Goal: Information Seeking & Learning: Learn about a topic

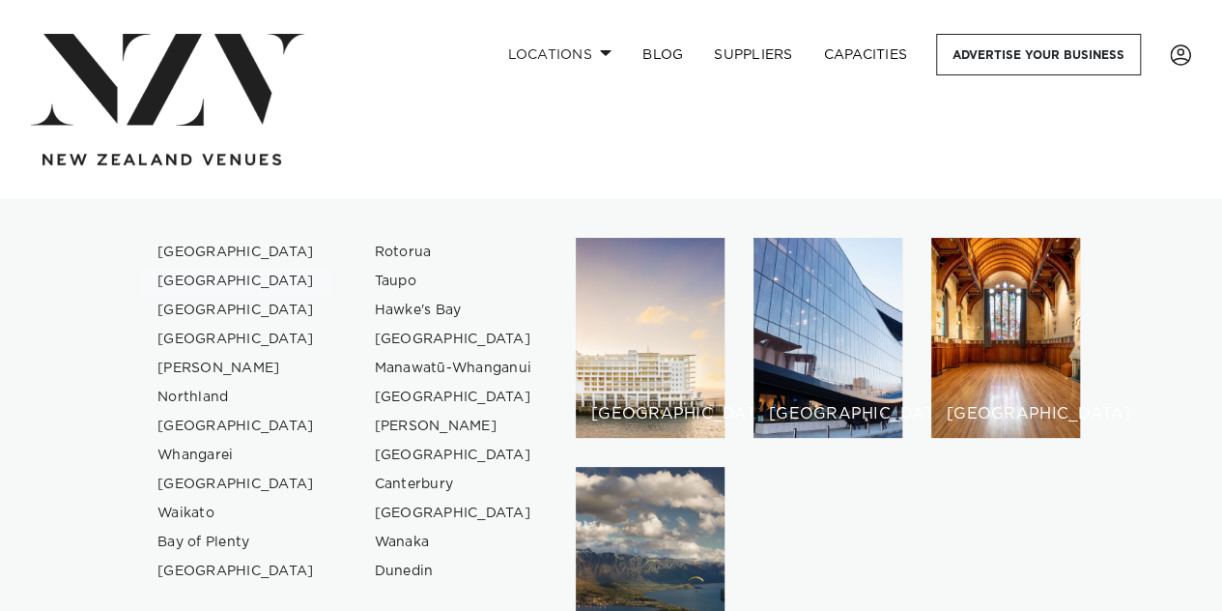
click at [201, 283] on link "[GEOGRAPHIC_DATA]" at bounding box center [236, 281] width 188 height 29
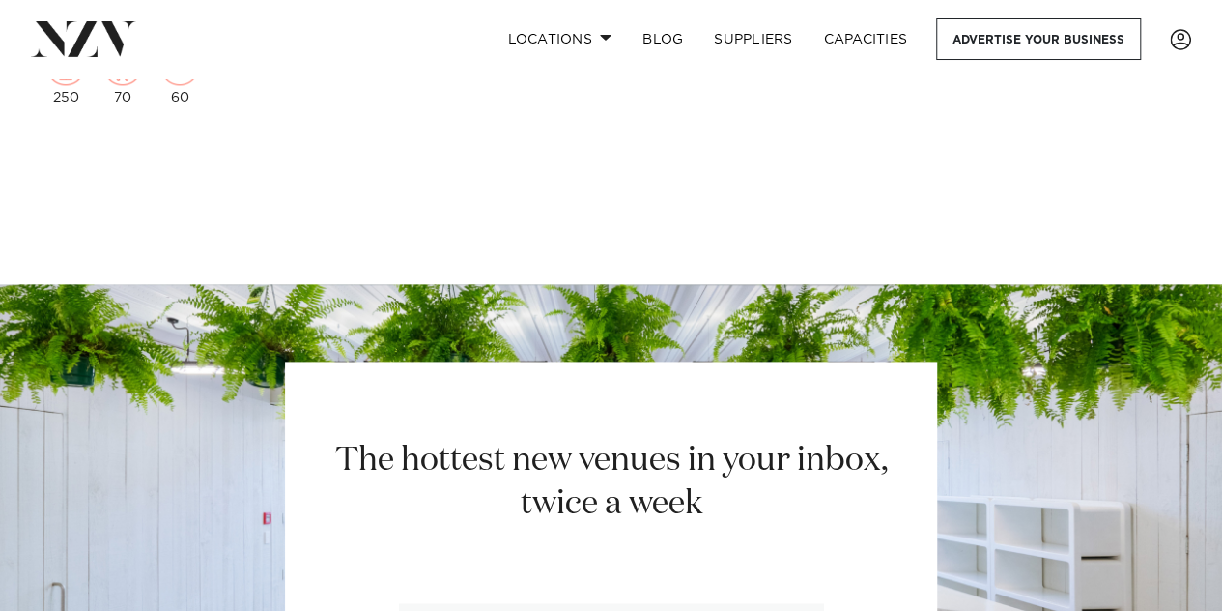
scroll to position [8440, 0]
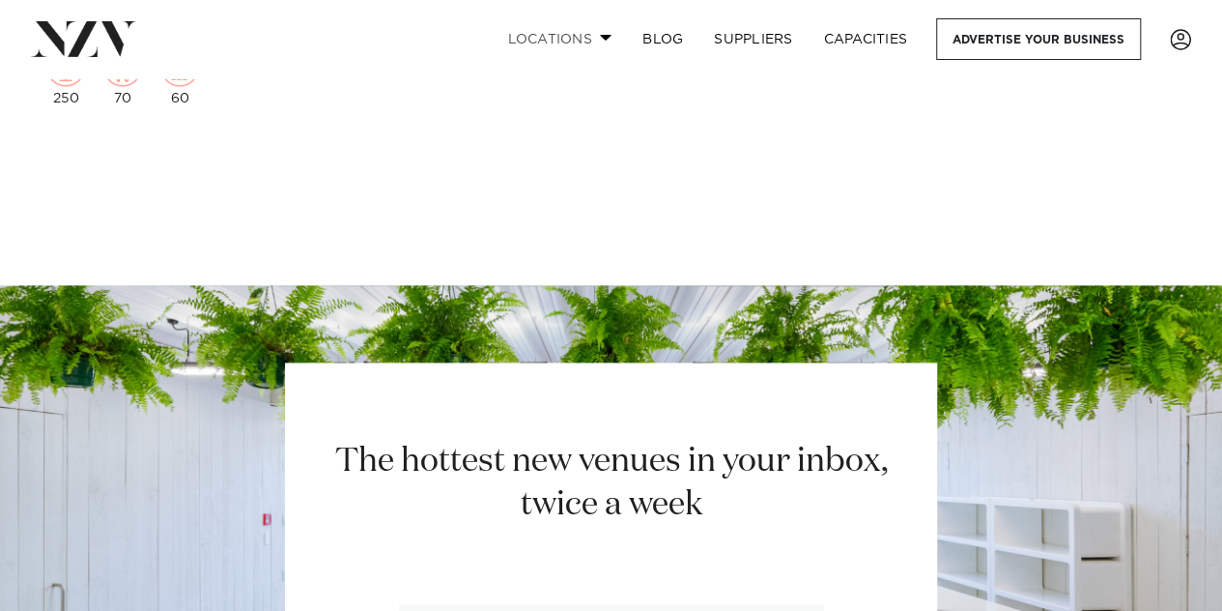
click at [575, 41] on link "Locations" at bounding box center [559, 39] width 135 height 42
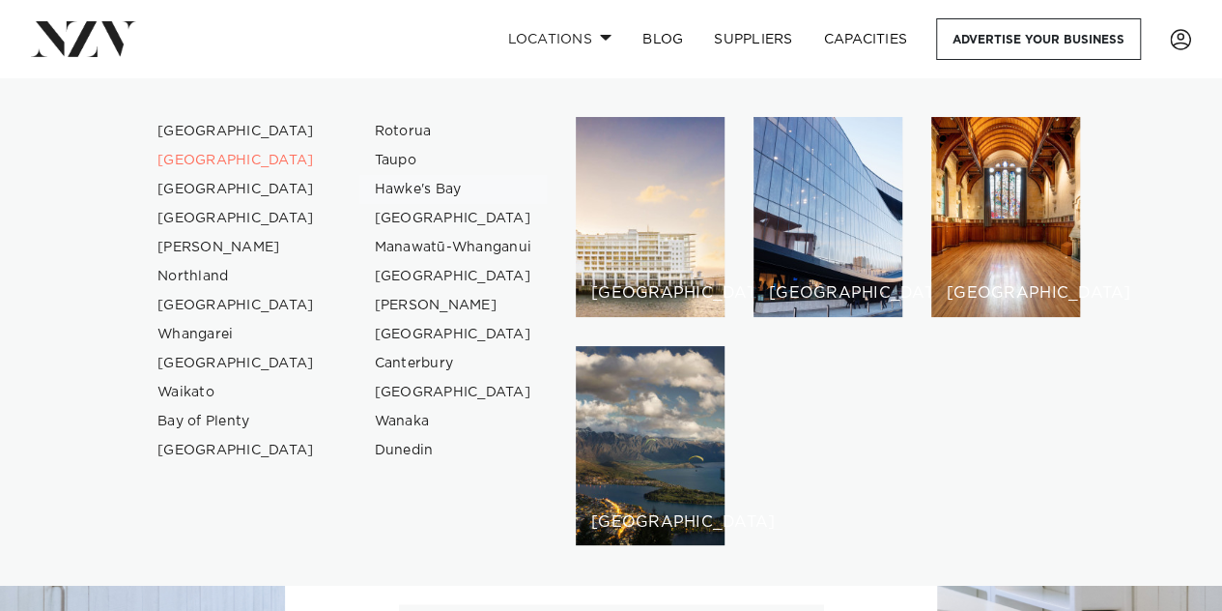
click at [433, 191] on link "Hawke's Bay" at bounding box center [453, 189] width 188 height 29
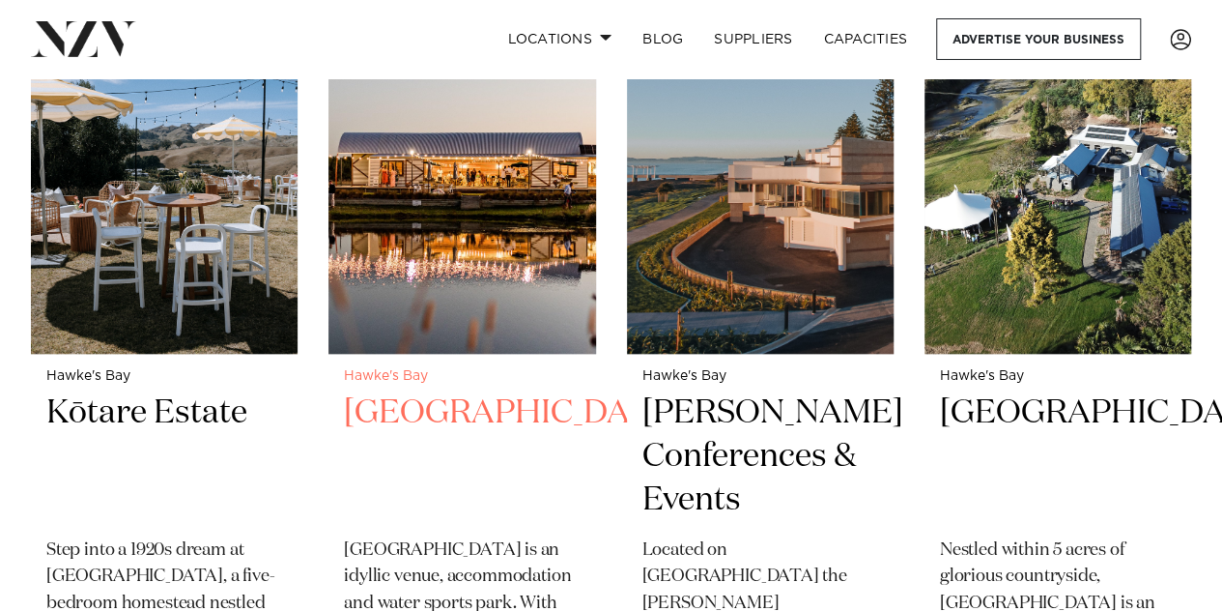
scroll to position [824, 0]
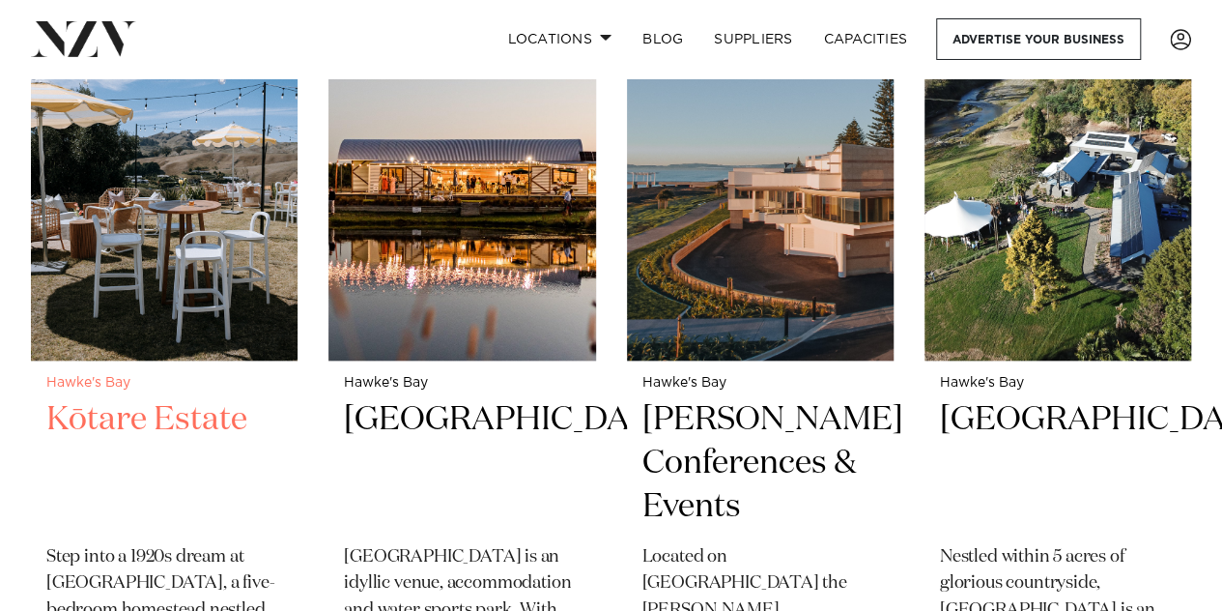
click at [199, 266] on img at bounding box center [164, 181] width 267 height 358
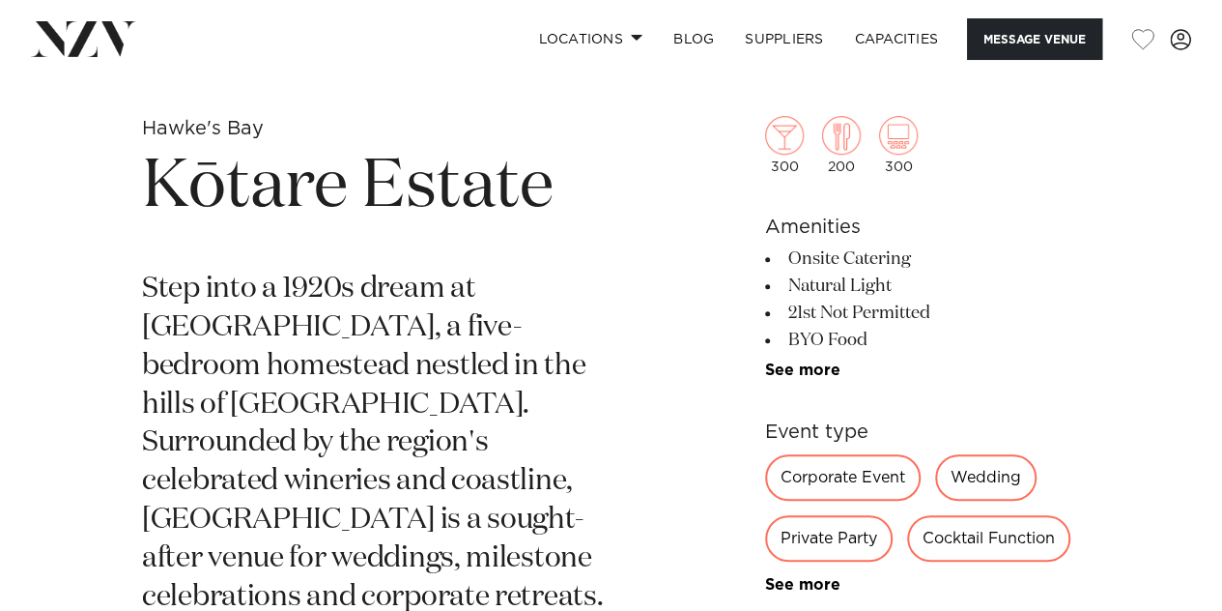
scroll to position [631, 0]
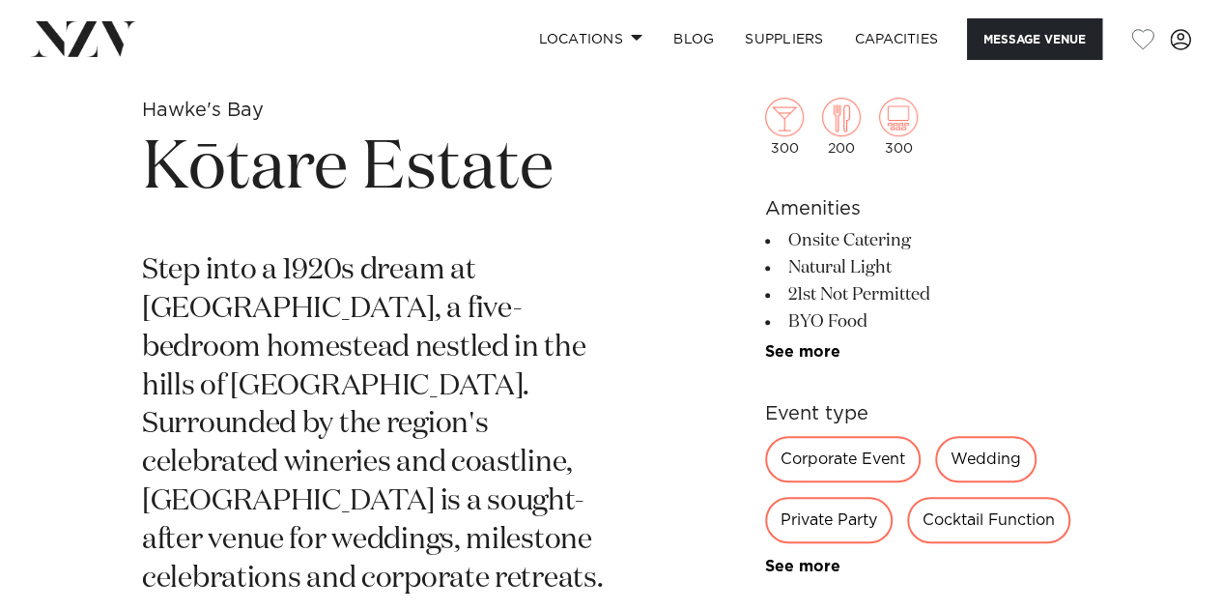
click at [503, 306] on p "Step into a 1920s dream at [GEOGRAPHIC_DATA], a five-bedroom homestead nestled …" at bounding box center [385, 425] width 486 height 347
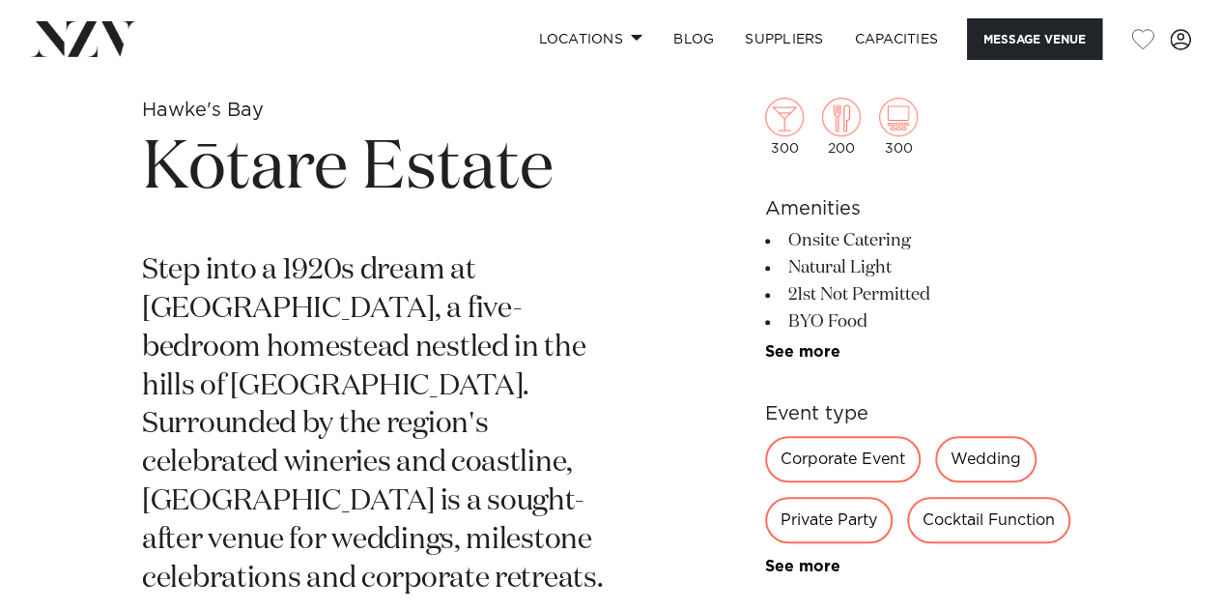
click at [835, 287] on li "21st Not Permitted" at bounding box center [922, 294] width 315 height 27
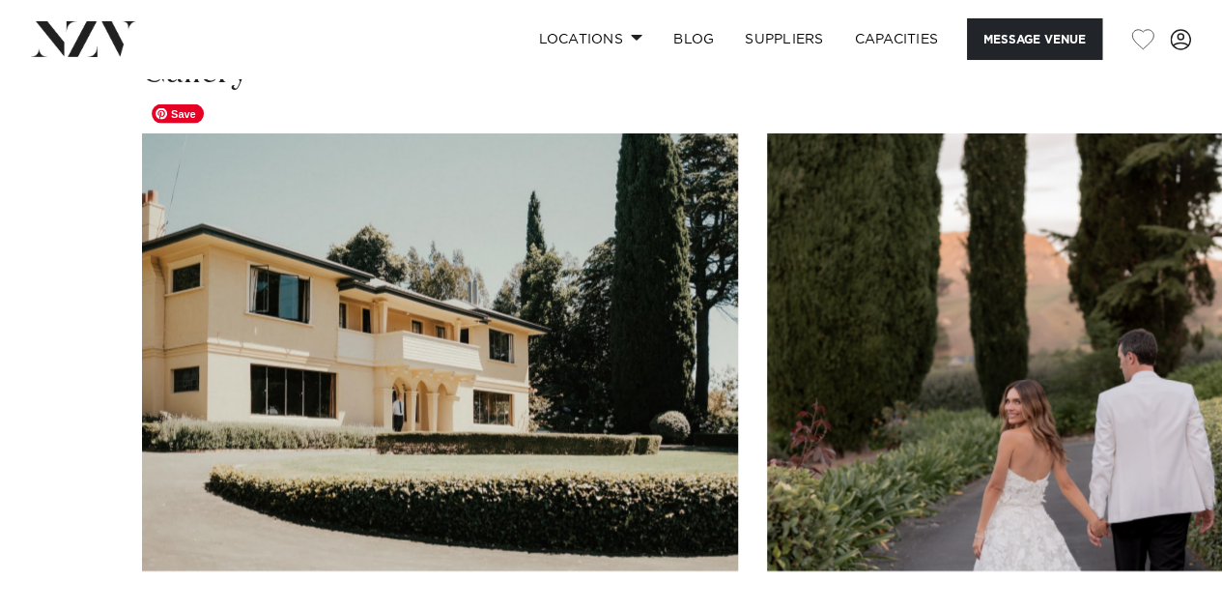
scroll to position [1941, 0]
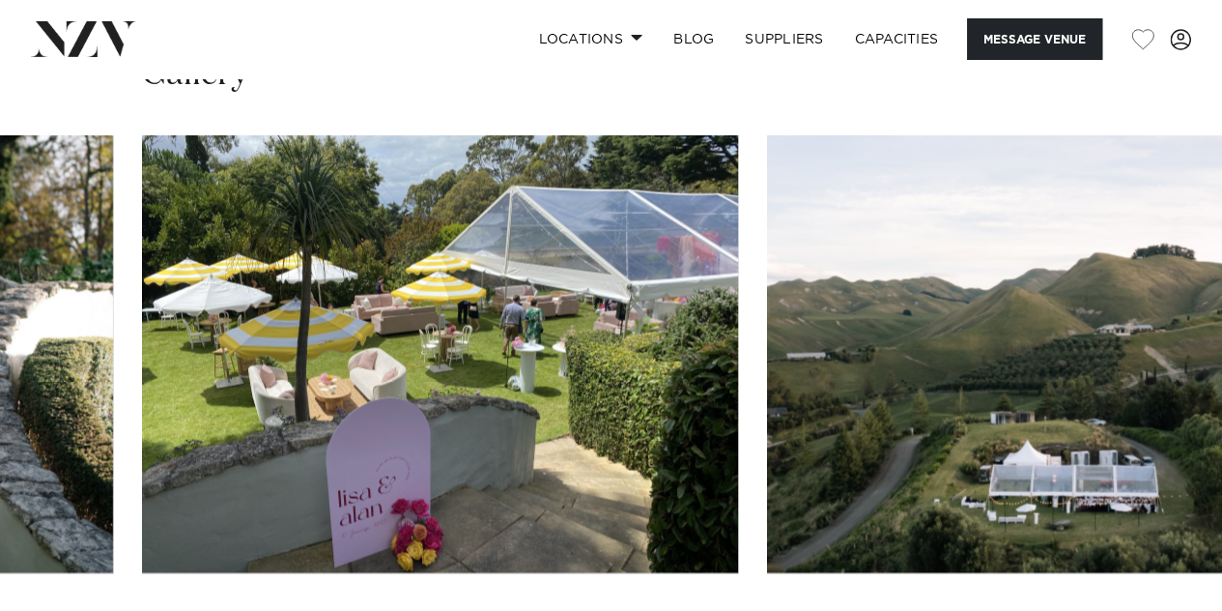
click at [750, 482] on swiper-container at bounding box center [611, 400] width 1222 height 530
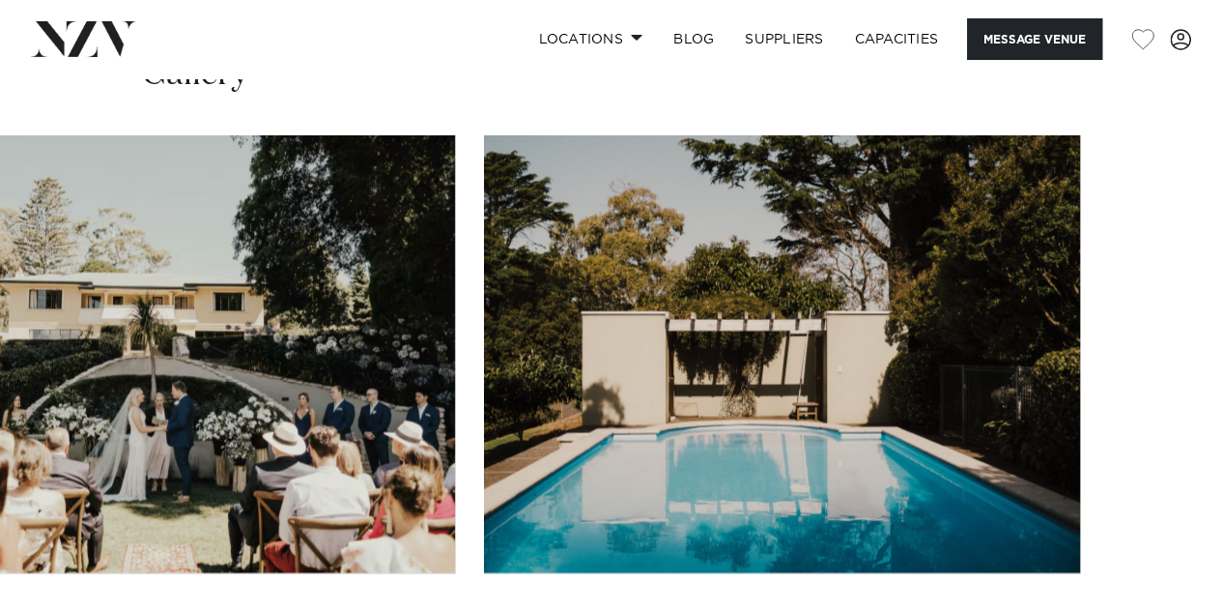
click at [1162, 581] on swiper-container at bounding box center [611, 400] width 1222 height 530
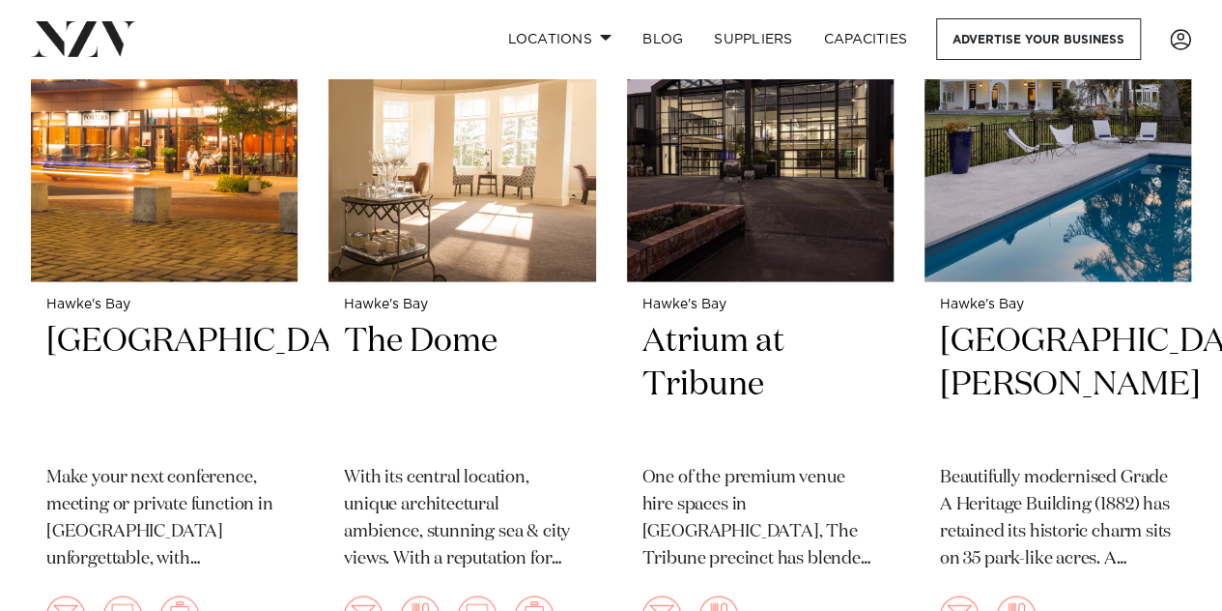
scroll to position [1470, 0]
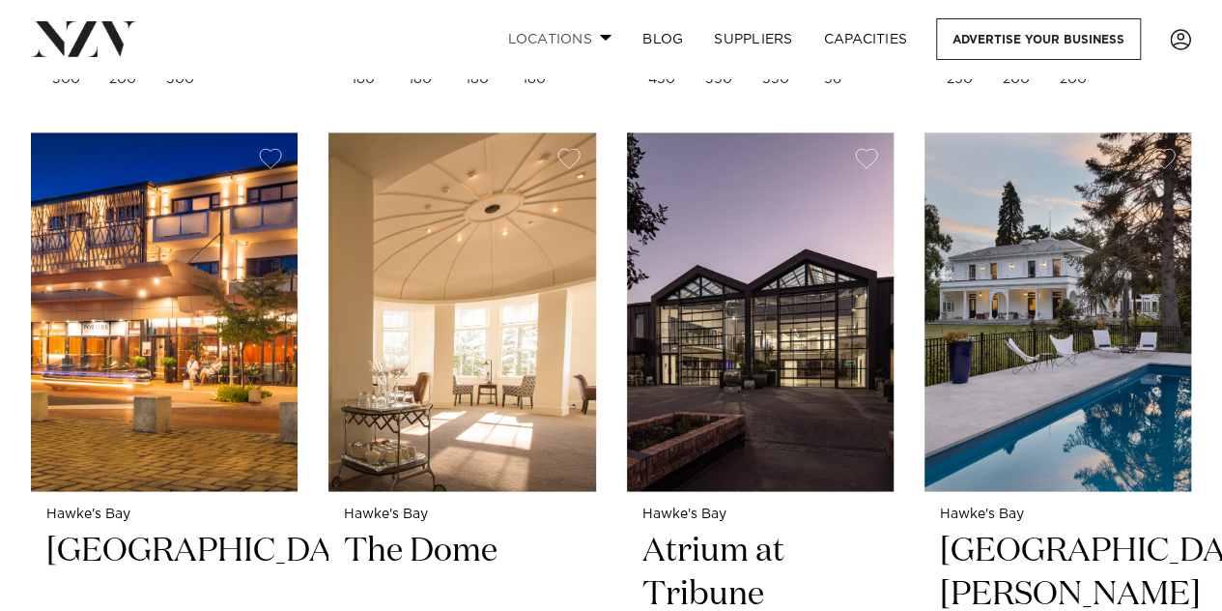
click at [581, 30] on link "Locations" at bounding box center [559, 39] width 135 height 42
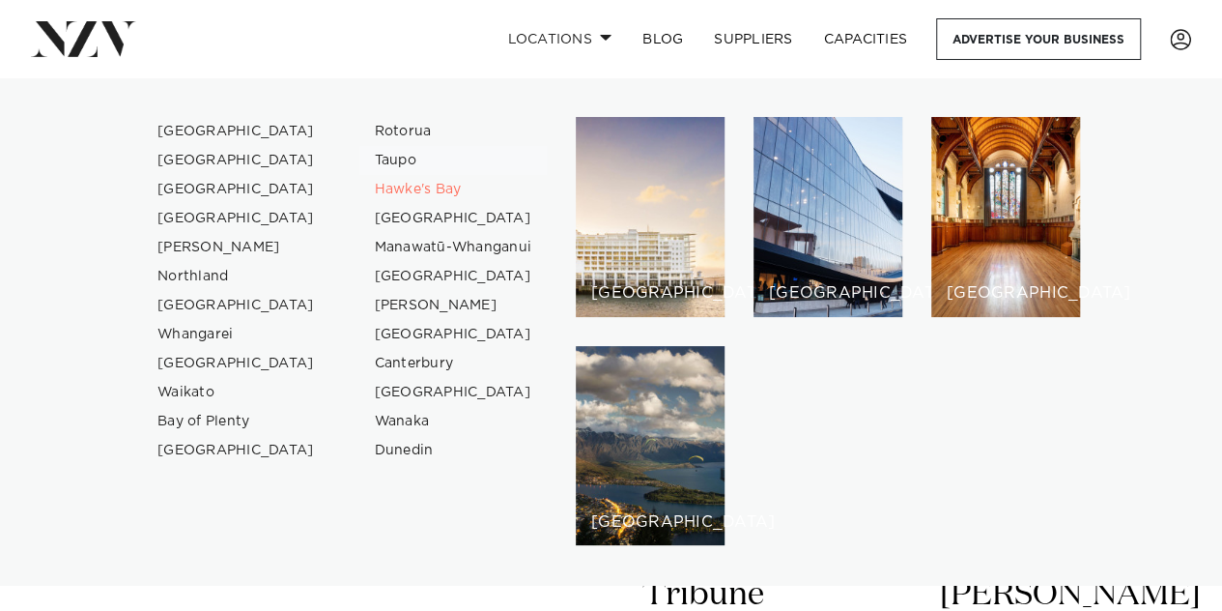
click at [390, 158] on link "Taupo" at bounding box center [453, 160] width 188 height 29
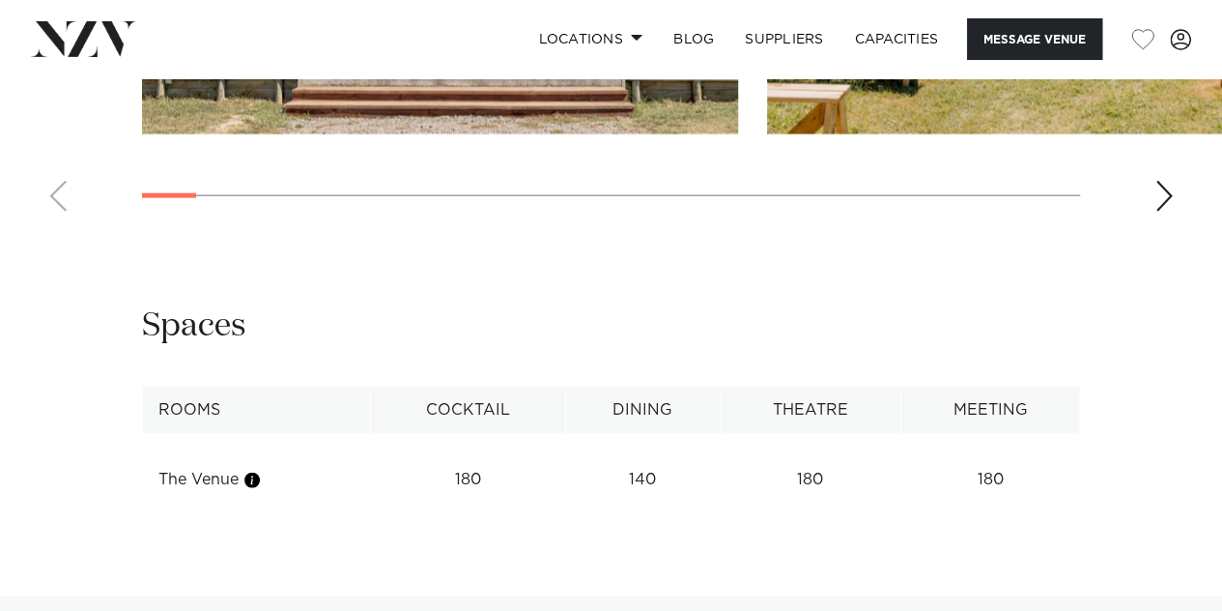
scroll to position [2218, 0]
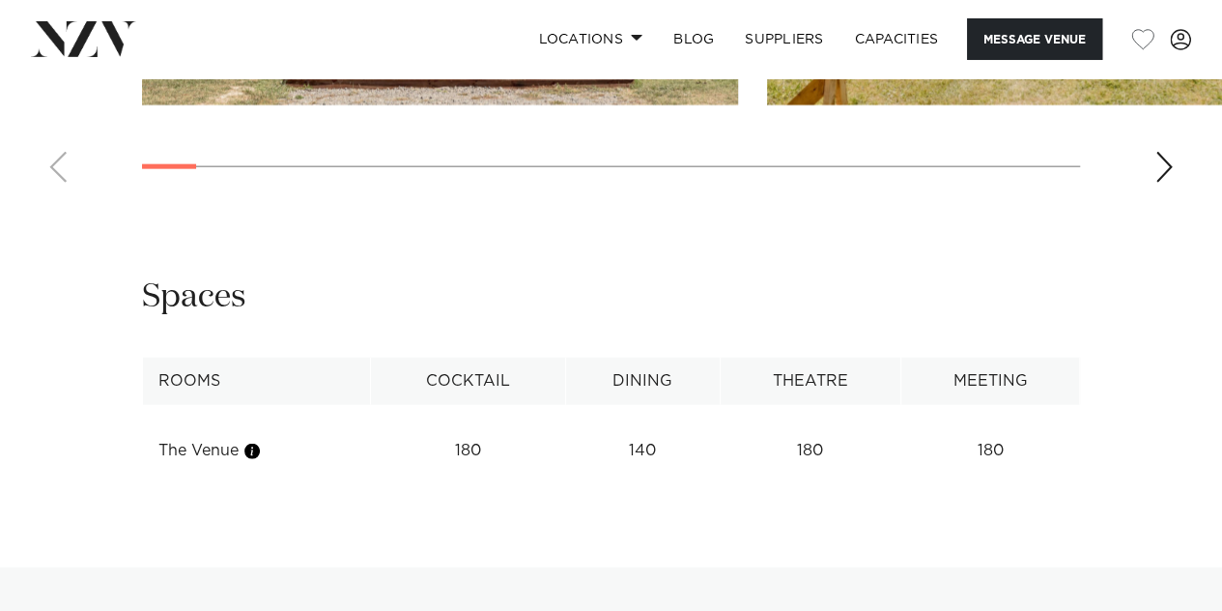
click at [1157, 183] on div "Next slide" at bounding box center [1163, 167] width 19 height 31
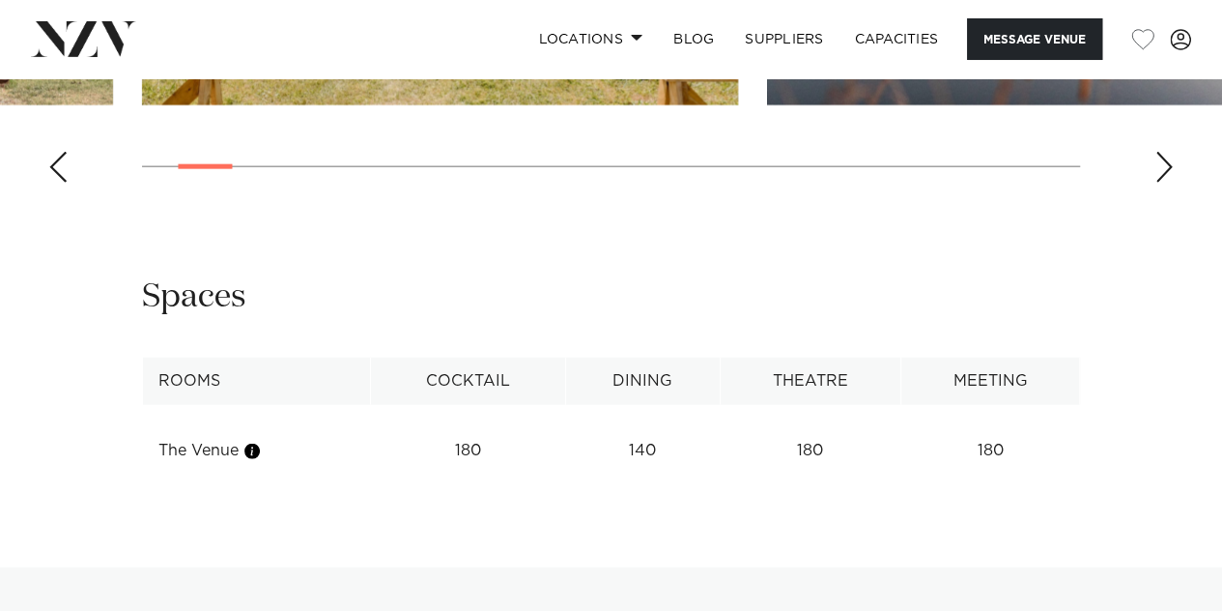
click at [1157, 183] on div "Next slide" at bounding box center [1163, 167] width 19 height 31
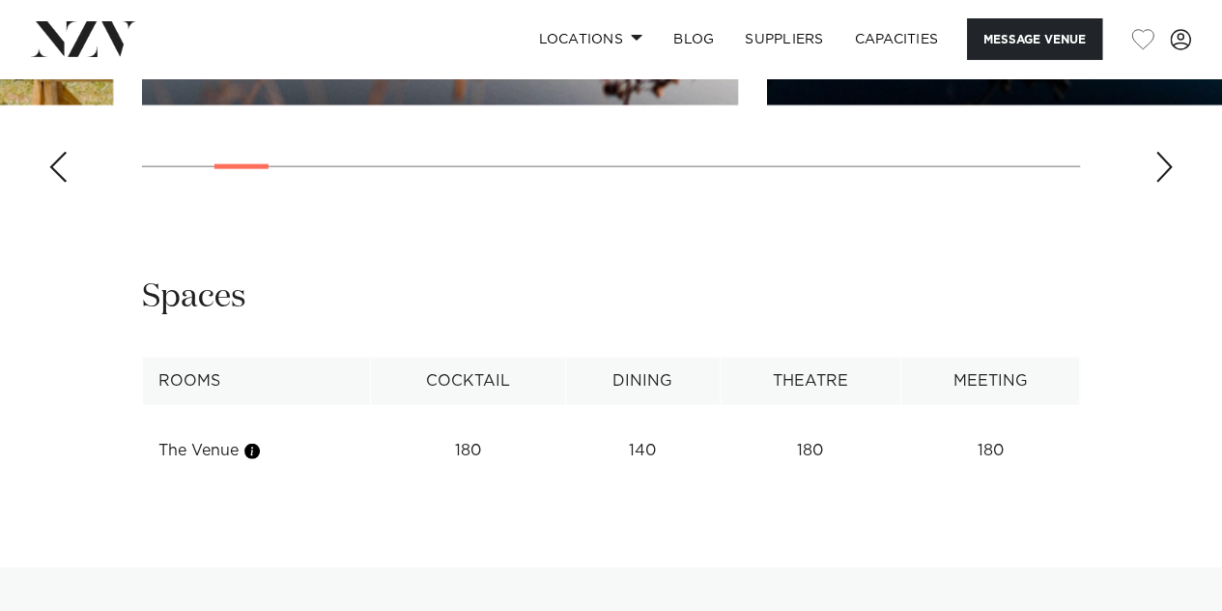
click at [1157, 183] on div "Next slide" at bounding box center [1163, 167] width 19 height 31
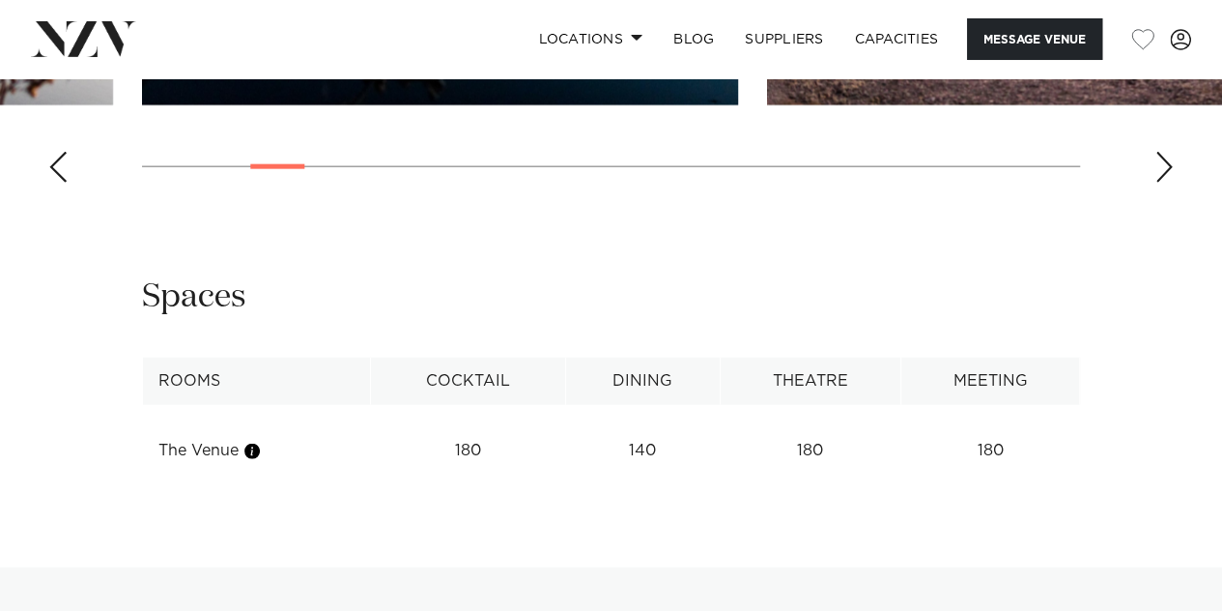
click at [1157, 183] on div "Next slide" at bounding box center [1163, 167] width 19 height 31
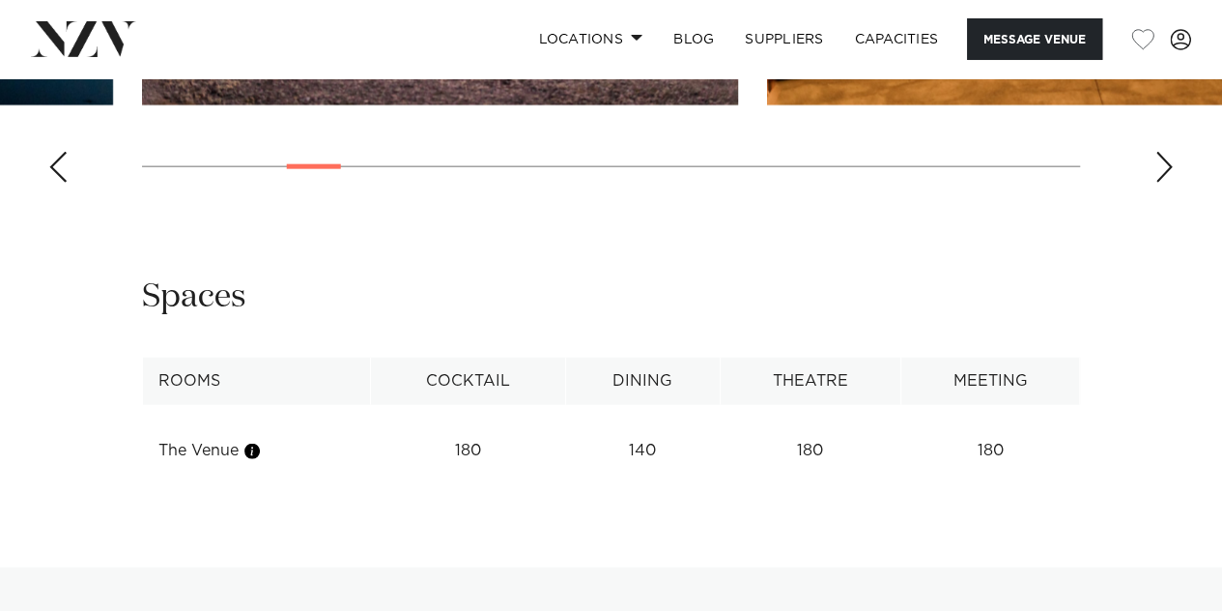
click at [1157, 183] on div "Next slide" at bounding box center [1163, 167] width 19 height 31
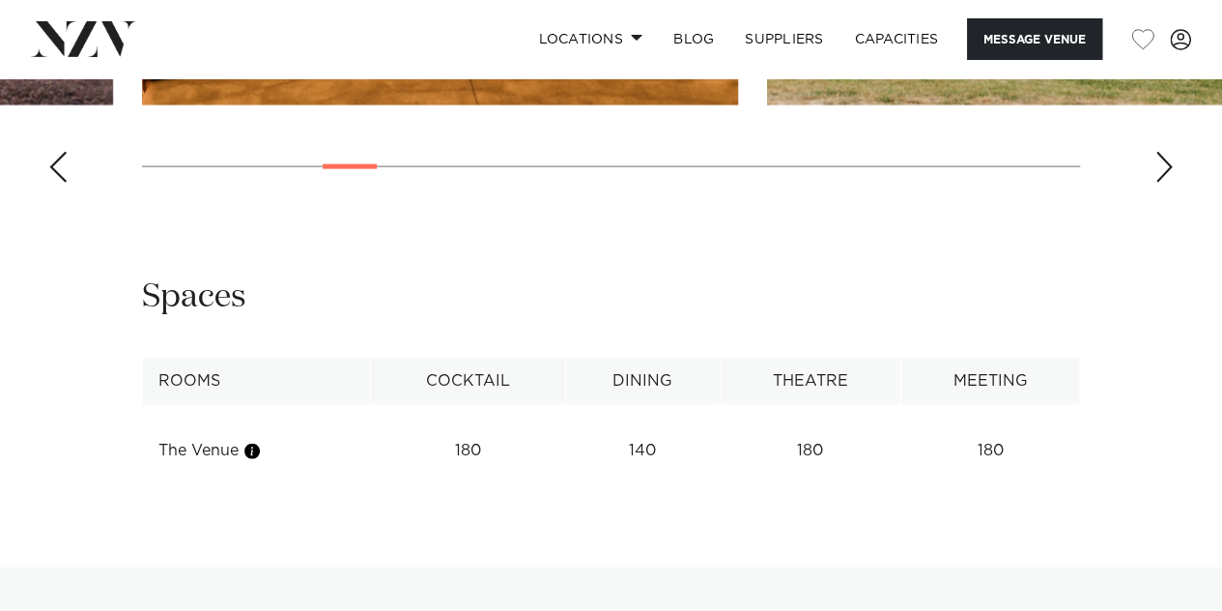
click at [1157, 183] on div "Next slide" at bounding box center [1163, 167] width 19 height 31
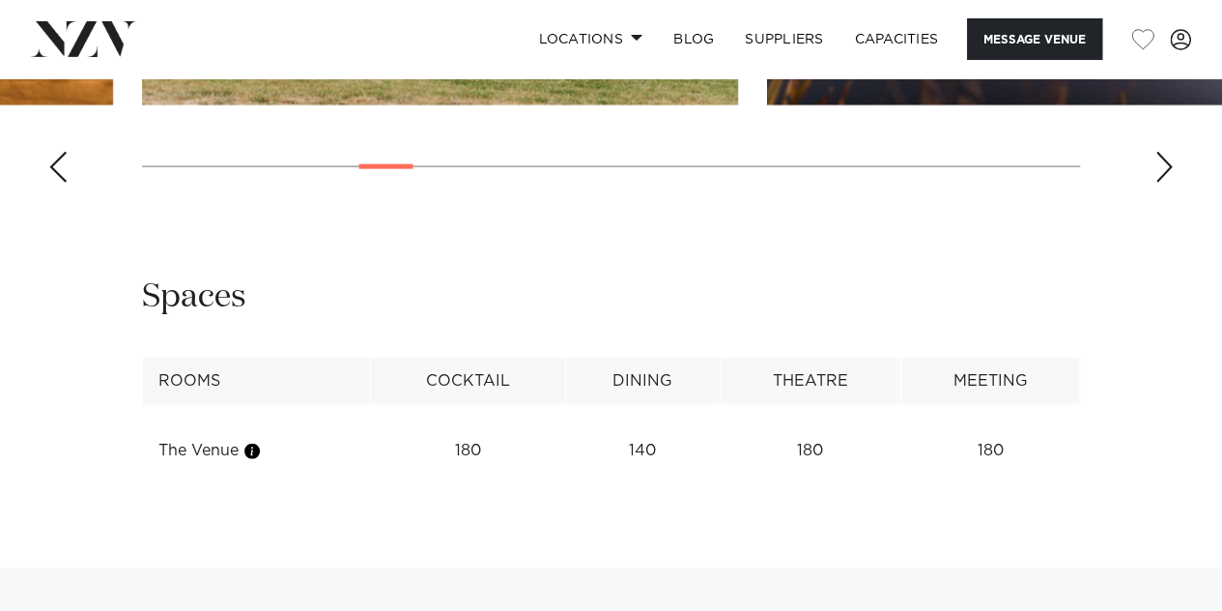
click at [1157, 183] on div "Next slide" at bounding box center [1163, 167] width 19 height 31
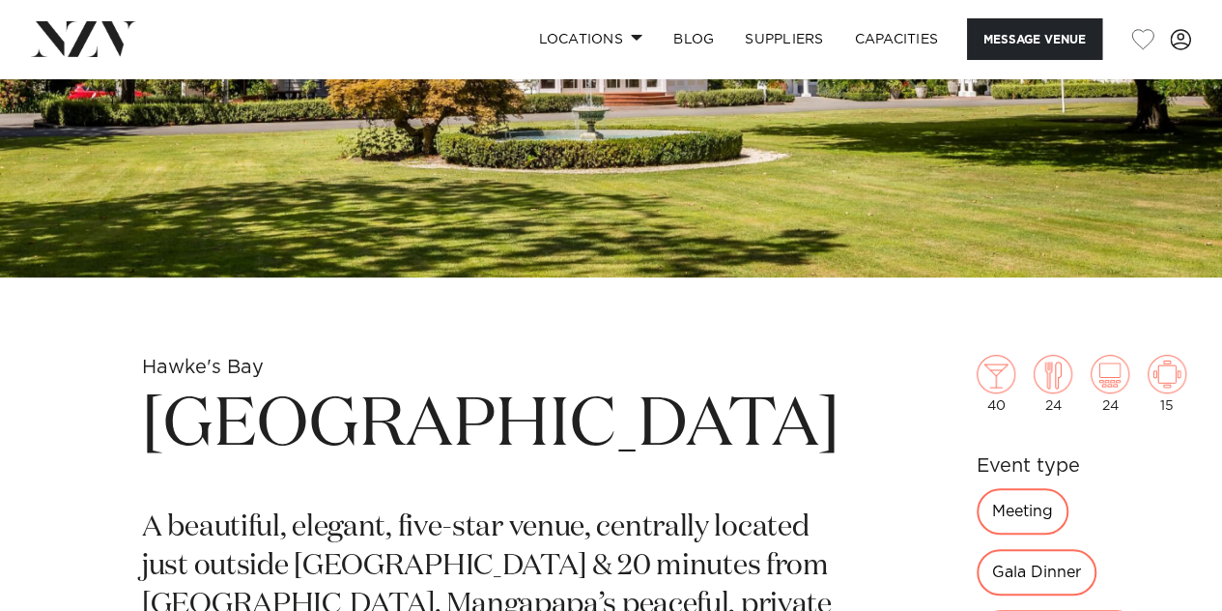
scroll to position [378, 0]
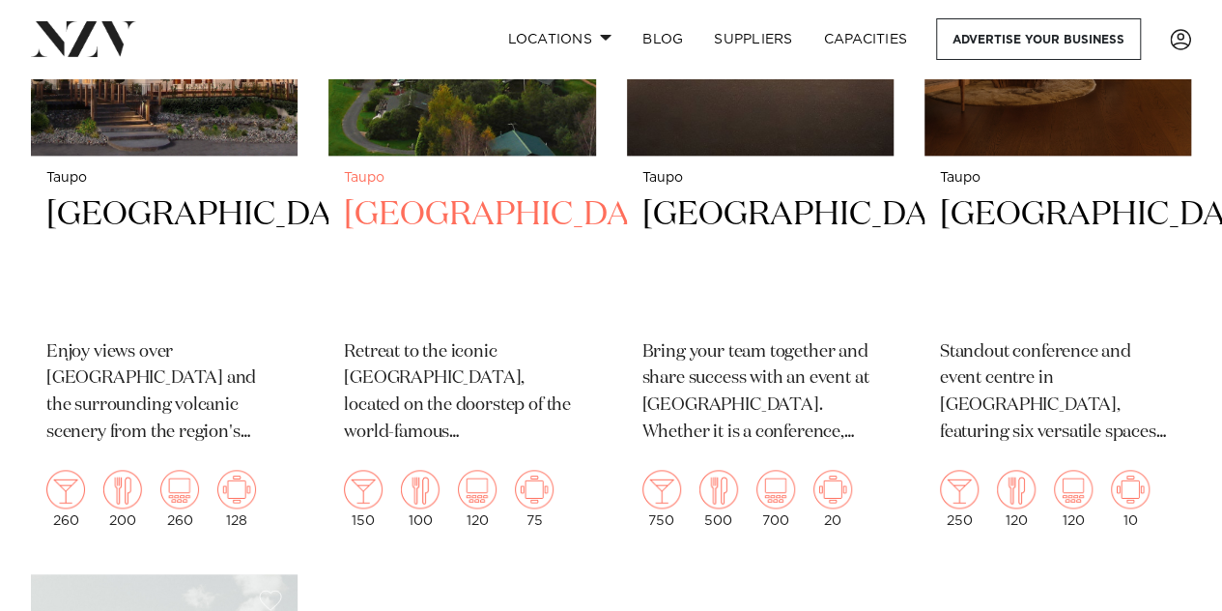
scroll to position [1024, 0]
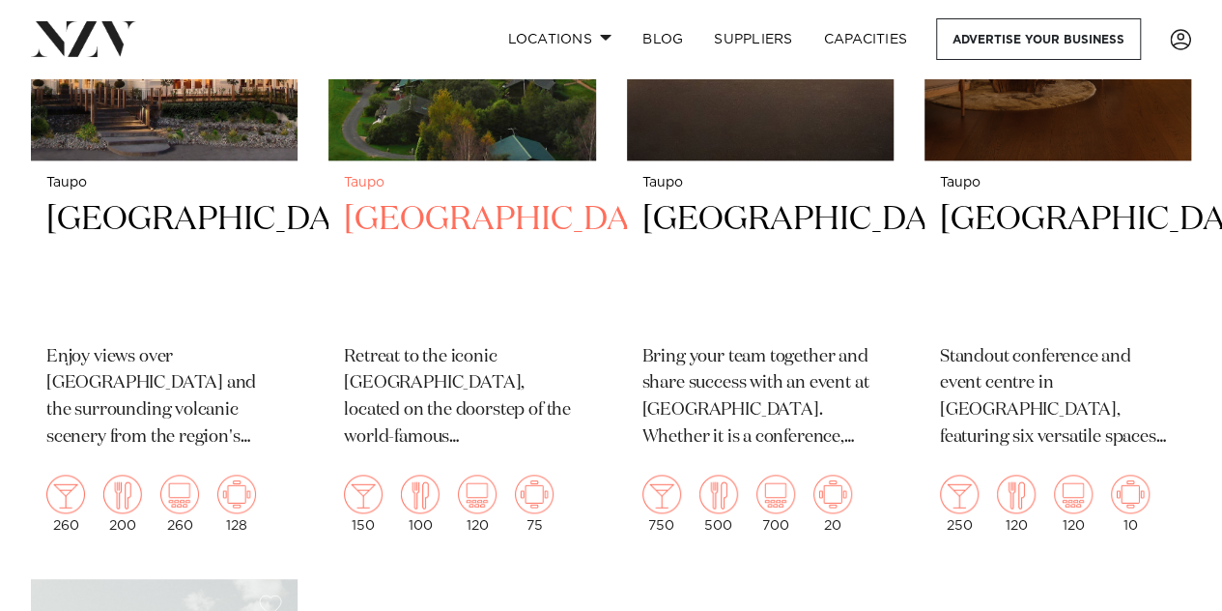
click at [412, 251] on h2 "[GEOGRAPHIC_DATA]" at bounding box center [462, 263] width 236 height 130
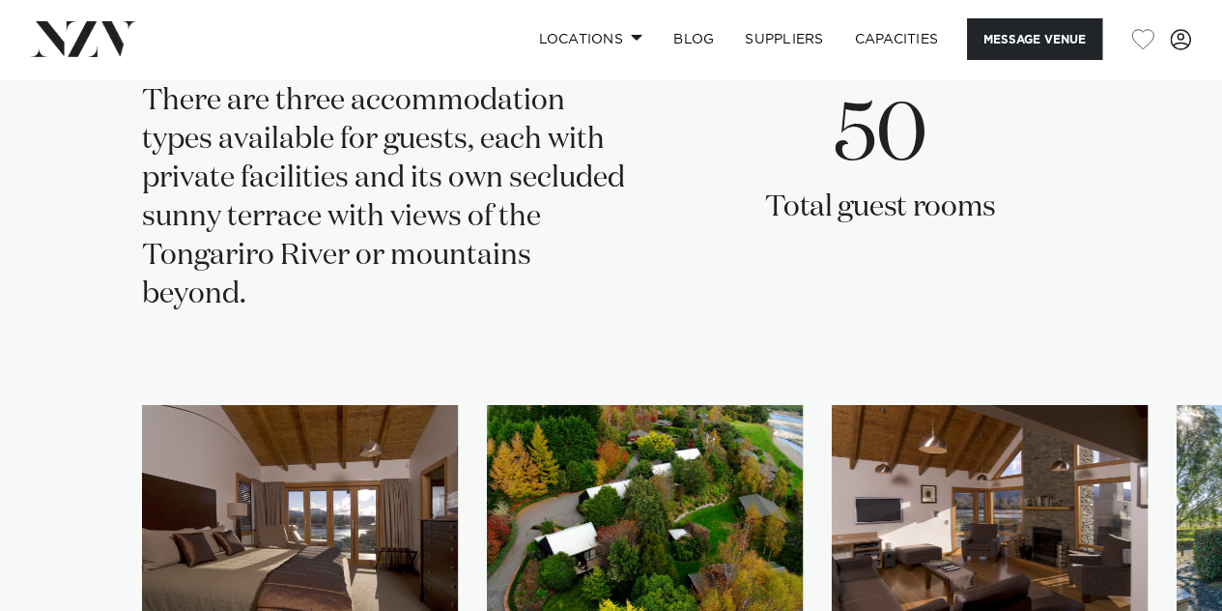
click at [411, 252] on div "Accommodation There are three accommodation types available for guests, each wi…" at bounding box center [610, 339] width 1191 height 743
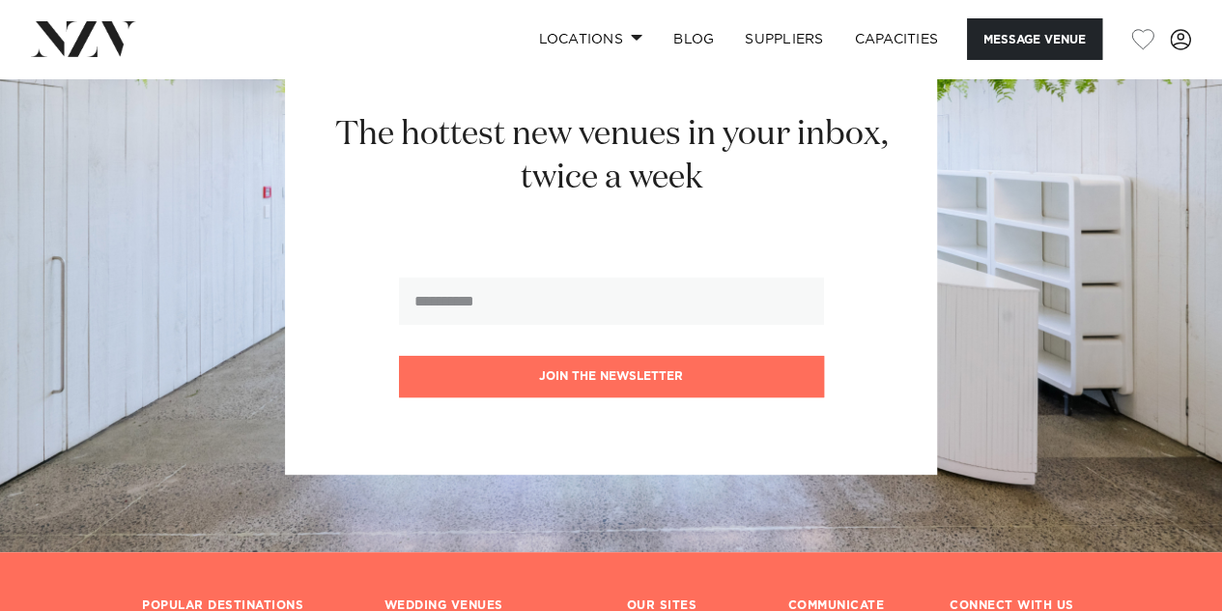
scroll to position [3965, 0]
